Goal: Information Seeking & Learning: Learn about a topic

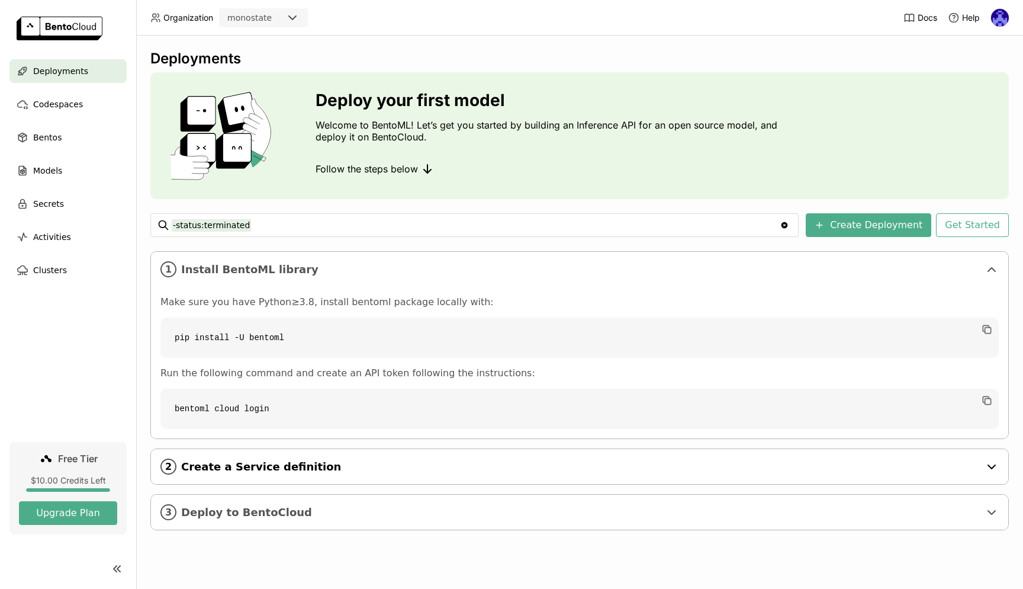
click at [365, 468] on span "Create a Service definition" at bounding box center [580, 466] width 799 height 13
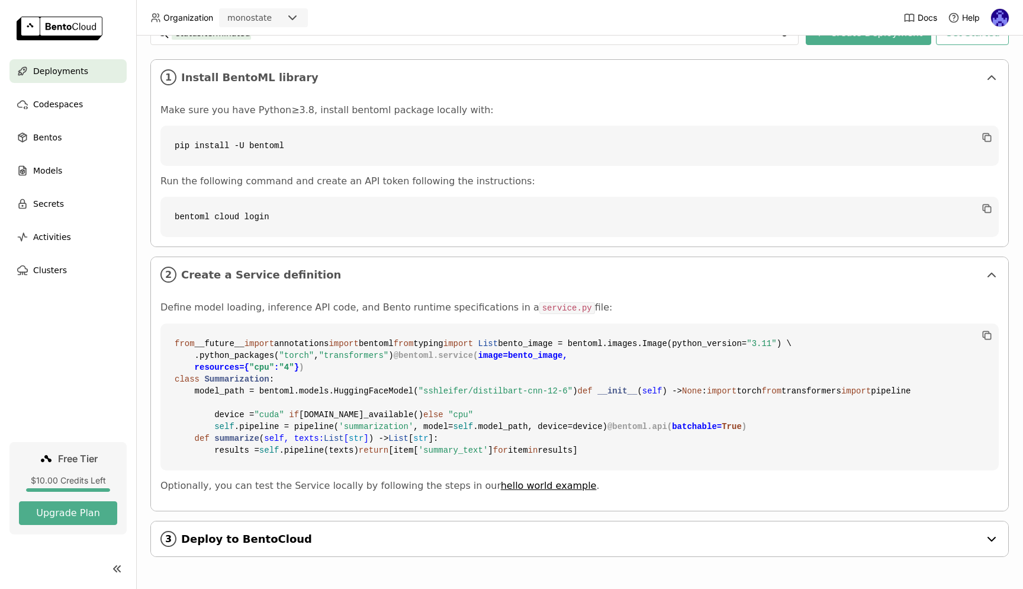
click at [377, 544] on span "Deploy to BentoCloud" at bounding box center [580, 538] width 799 height 13
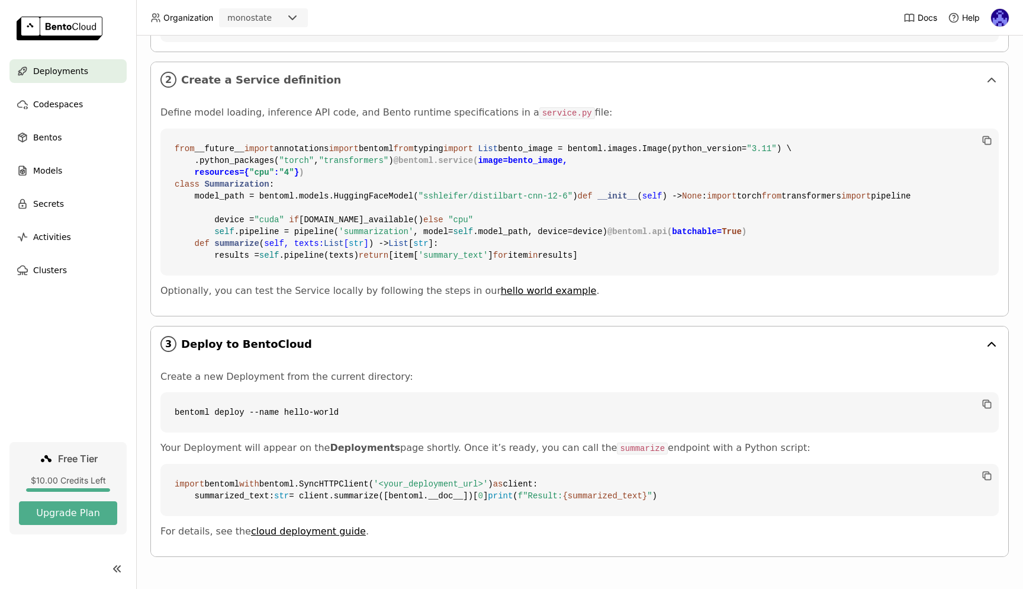
scroll to position [636, 0]
click at [57, 135] on span "Bentos" at bounding box center [47, 137] width 28 height 14
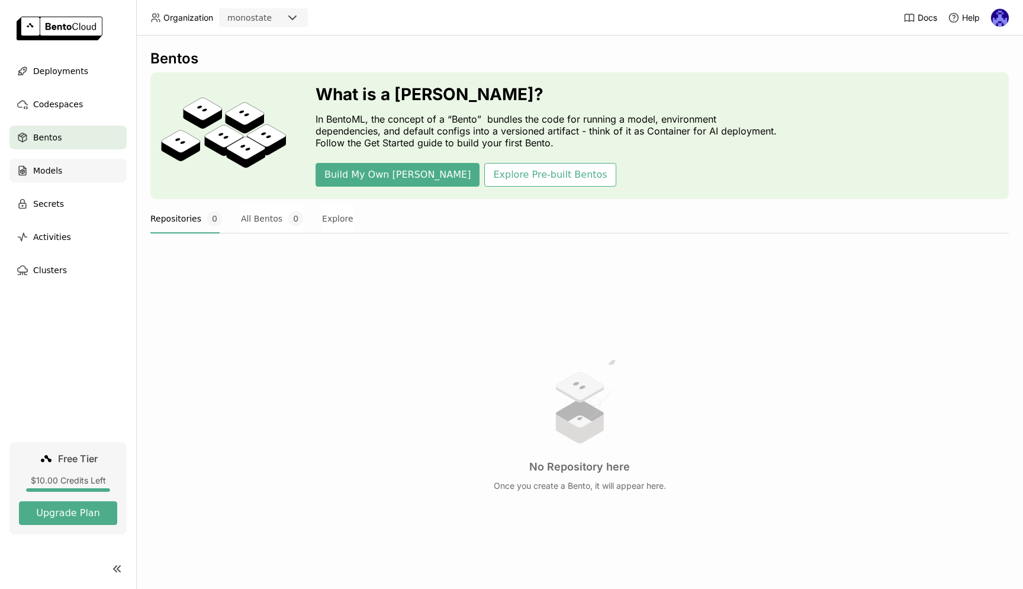
click at [65, 179] on div "Models" at bounding box center [67, 171] width 117 height 24
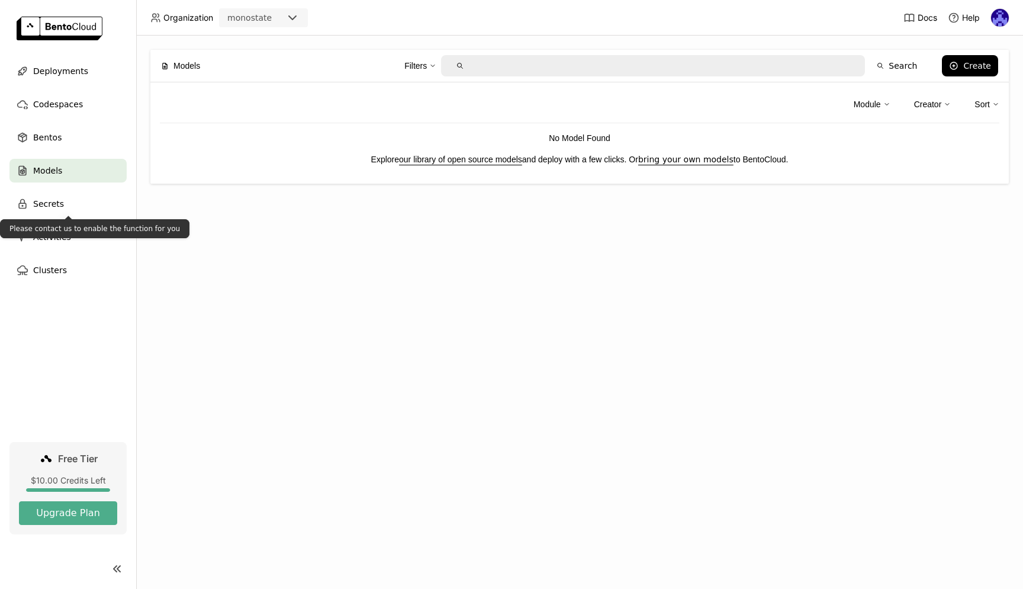
click at [62, 191] on ul "Deployments Codespaces Bentos Models Secrets Activities Clusters" at bounding box center [68, 170] width 136 height 223
click at [62, 210] on span "Secrets" at bounding box center [48, 204] width 31 height 14
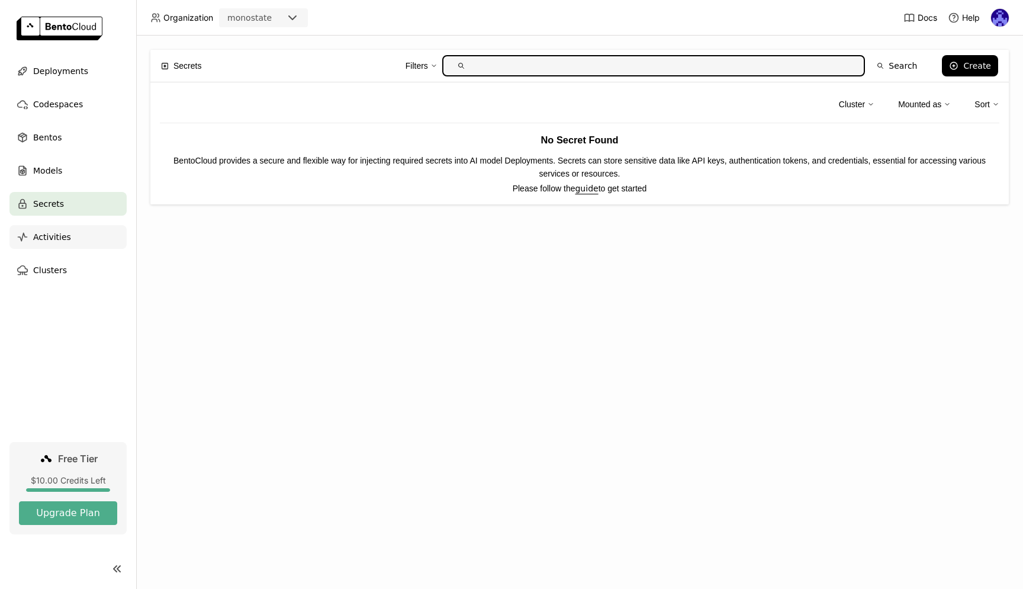
click at [81, 237] on div "Activities" at bounding box center [67, 237] width 117 height 24
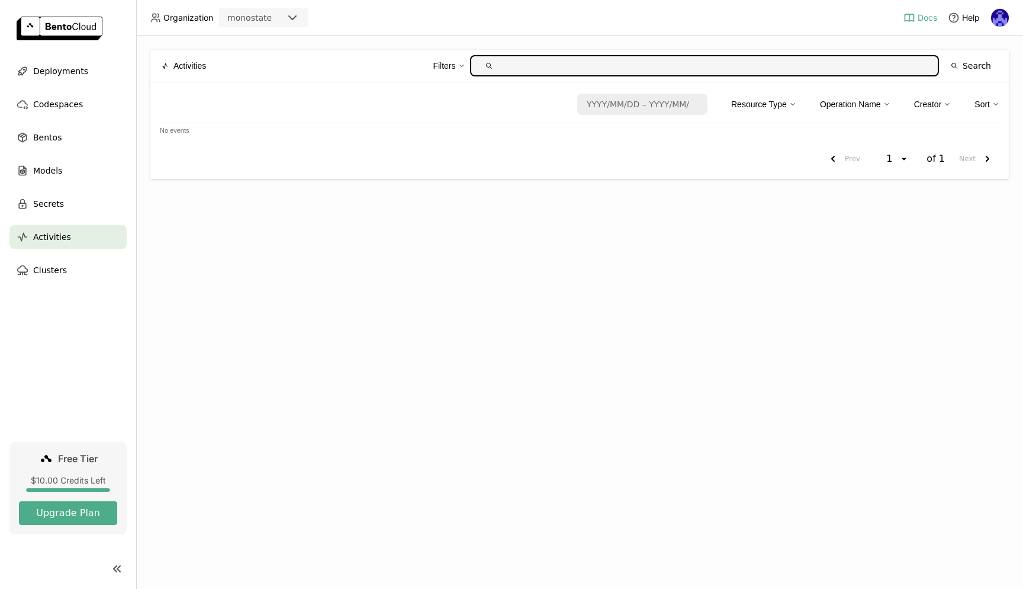
click at [915, 19] on link "Docs" at bounding box center [921, 18] width 34 height 12
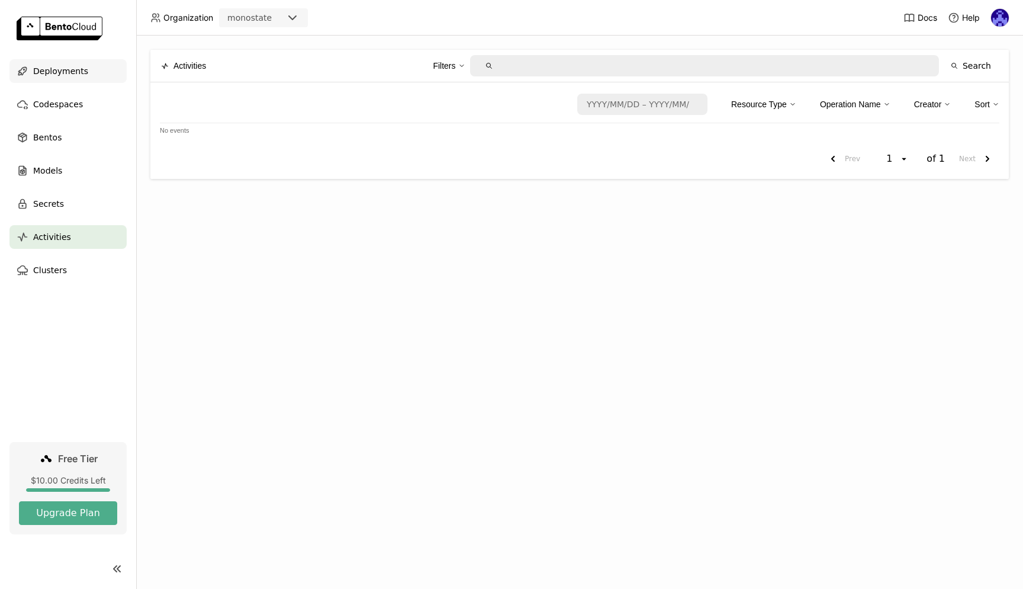
click at [60, 71] on span "Deployments" at bounding box center [60, 71] width 55 height 14
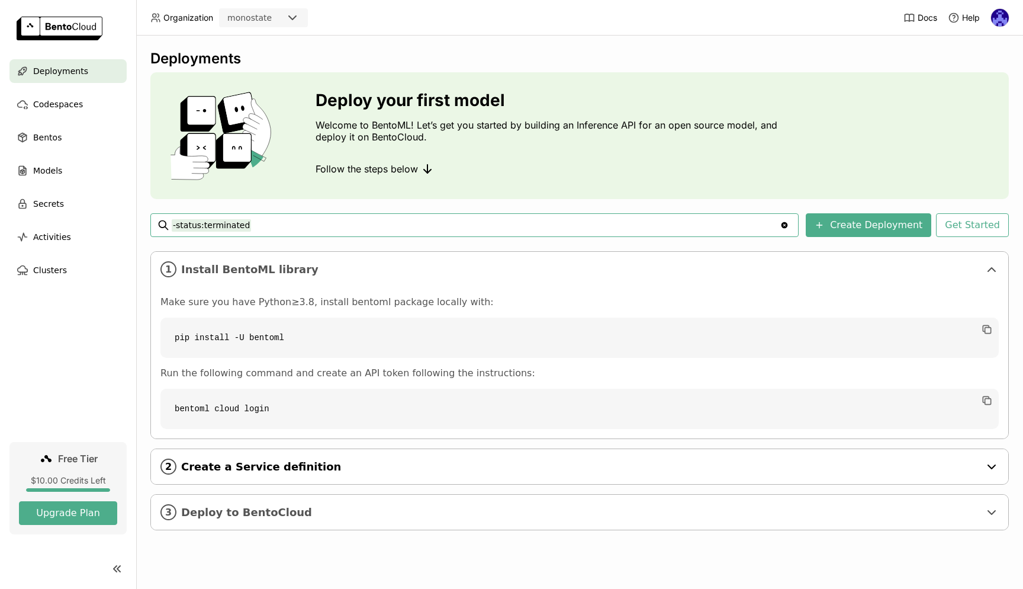
click at [456, 461] on span "Create a Service definition" at bounding box center [580, 466] width 799 height 13
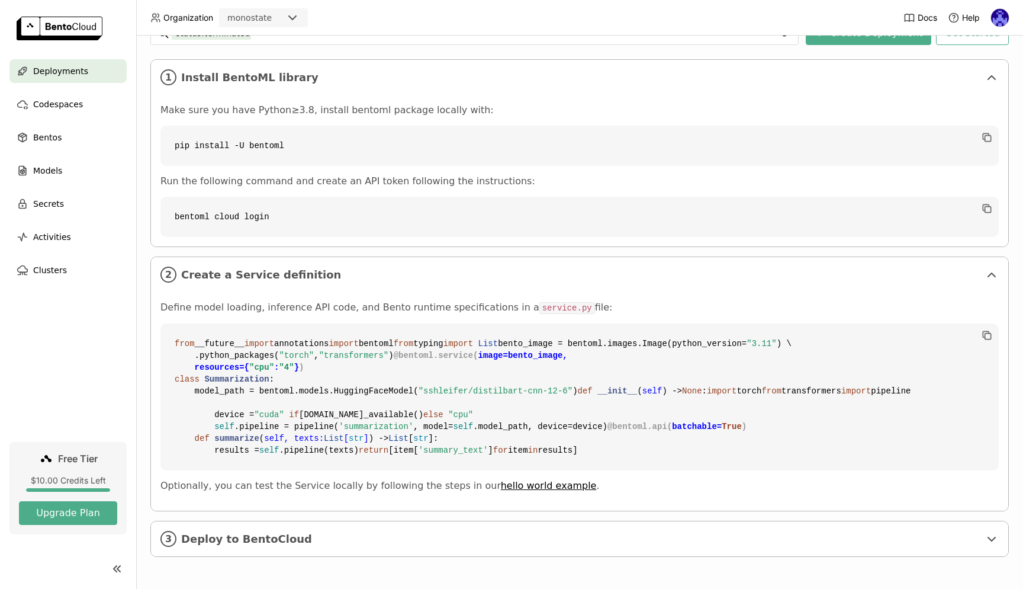
scroll to position [405, 0]
click at [399, 534] on span "Deploy to BentoCloud" at bounding box center [580, 538] width 799 height 13
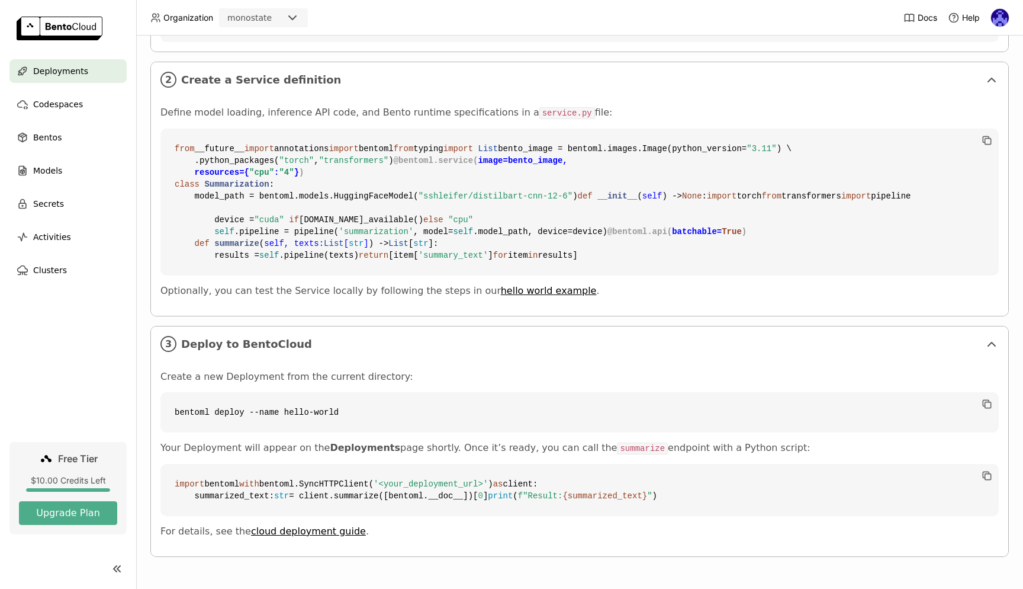
scroll to position [636, 0]
click at [318, 530] on link "cloud deployment guide" at bounding box center [308, 530] width 115 height 11
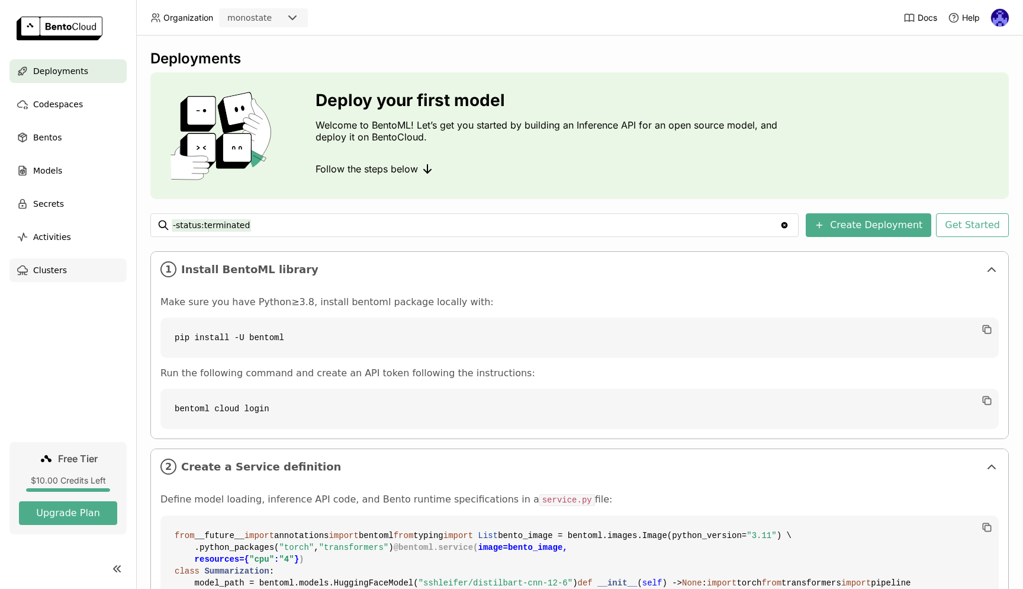
scroll to position [0, 0]
click at [68, 262] on div "Clusters" at bounding box center [67, 270] width 117 height 24
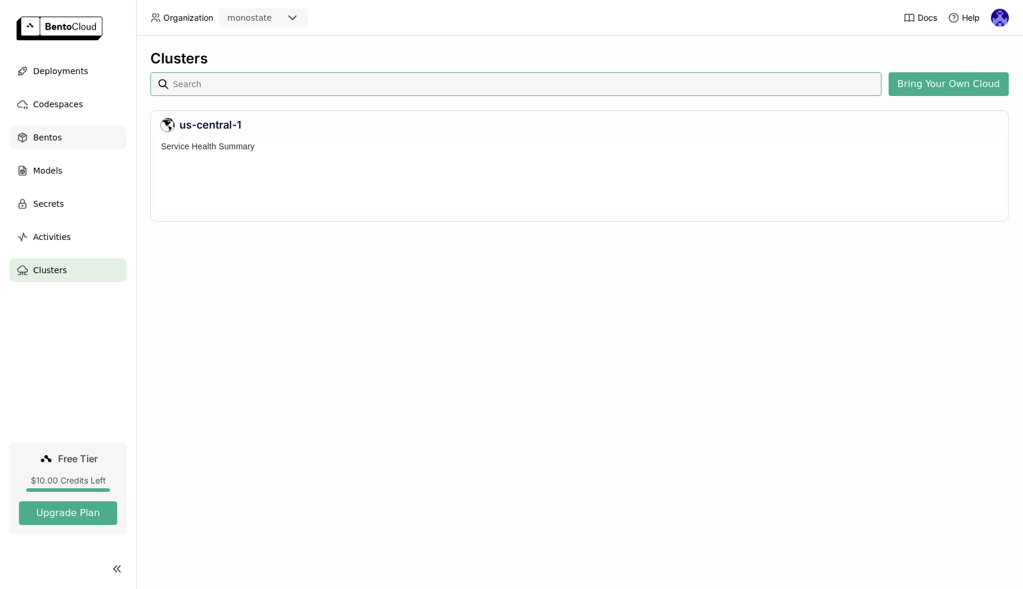
scroll to position [77, 847]
click at [75, 104] on span "Codespaces" at bounding box center [58, 104] width 50 height 14
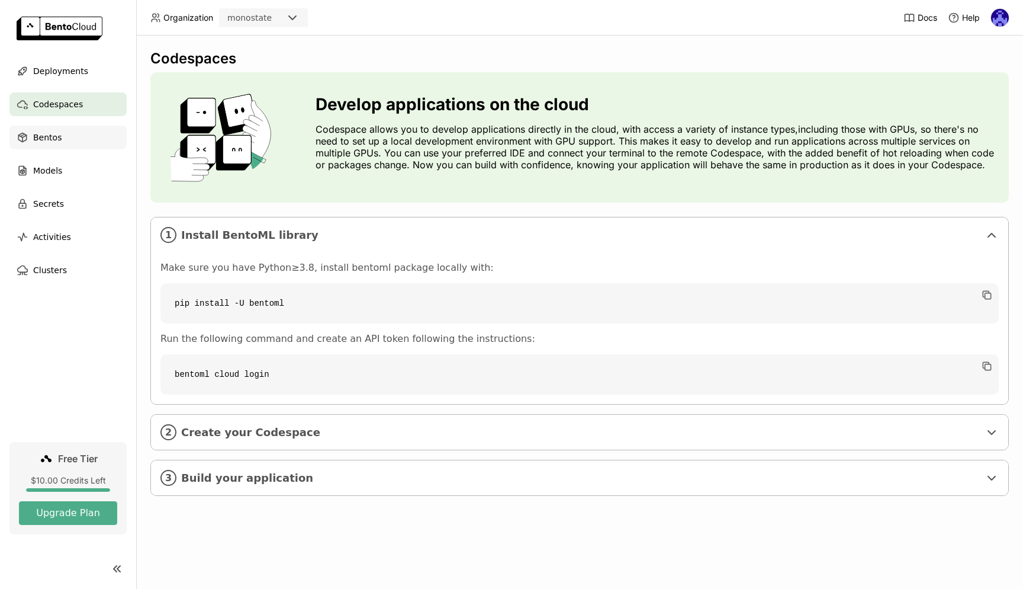
click at [54, 145] on div "Bentos" at bounding box center [67, 138] width 117 height 24
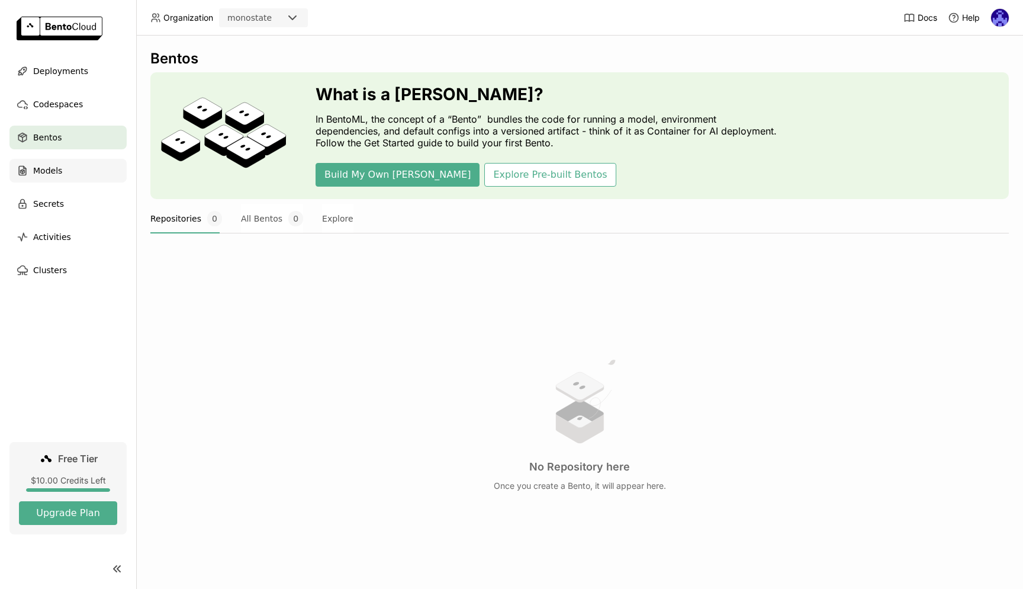
click at [57, 175] on span "Models" at bounding box center [47, 170] width 29 height 14
